Goal: Task Accomplishment & Management: Manage account settings

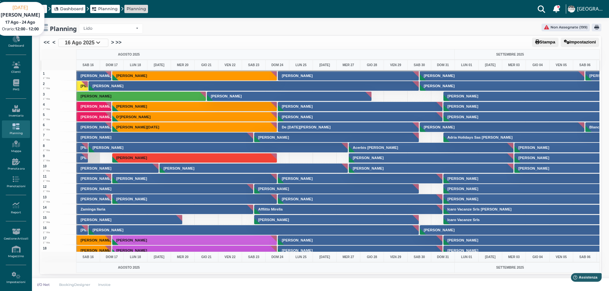
scroll to position [826, 0]
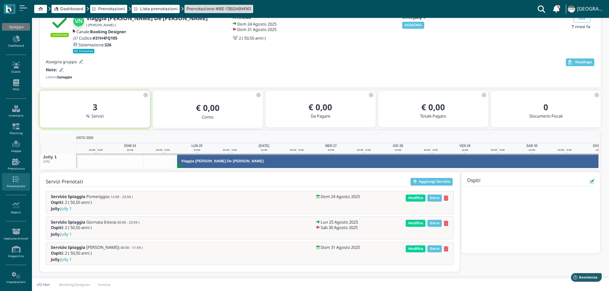
scroll to position [0, 47]
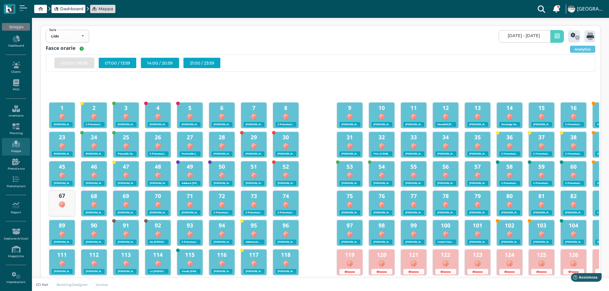
scroll to position [0, 165]
